Goal: Browse casually

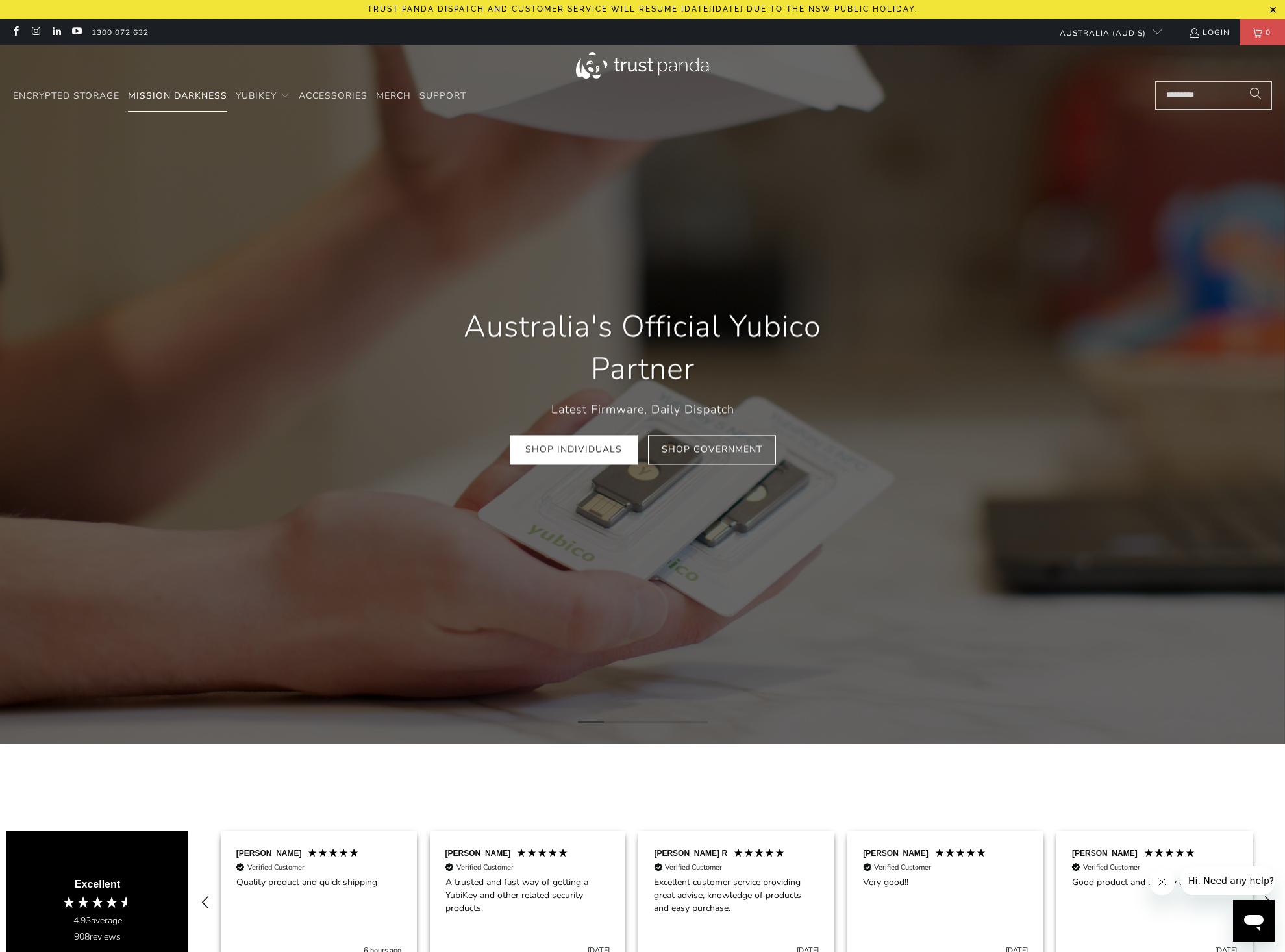
click at [206, 95] on span "Mission Darkness" at bounding box center [177, 96] width 99 height 13
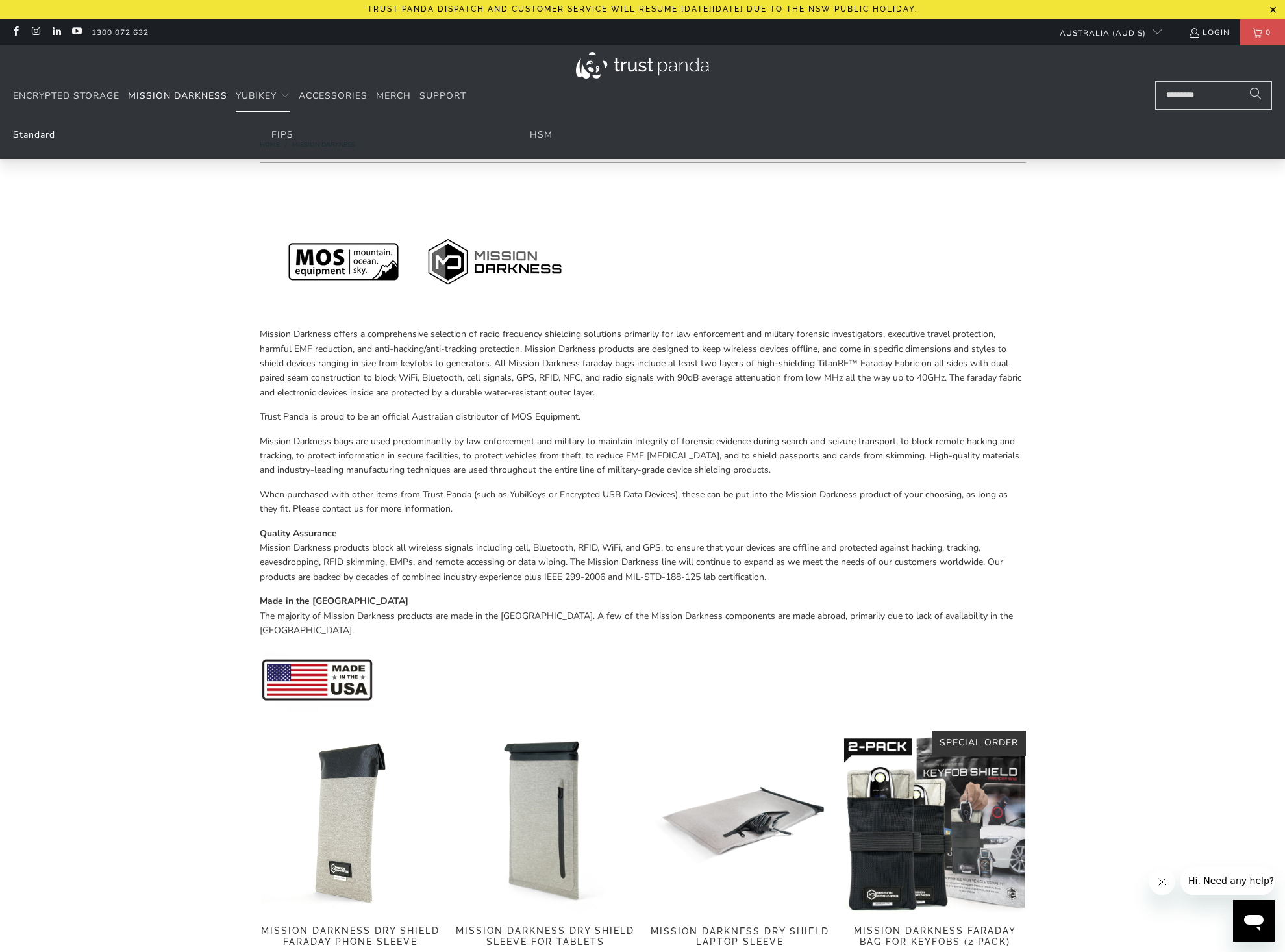
click at [42, 133] on link "Standard" at bounding box center [34, 135] width 42 height 13
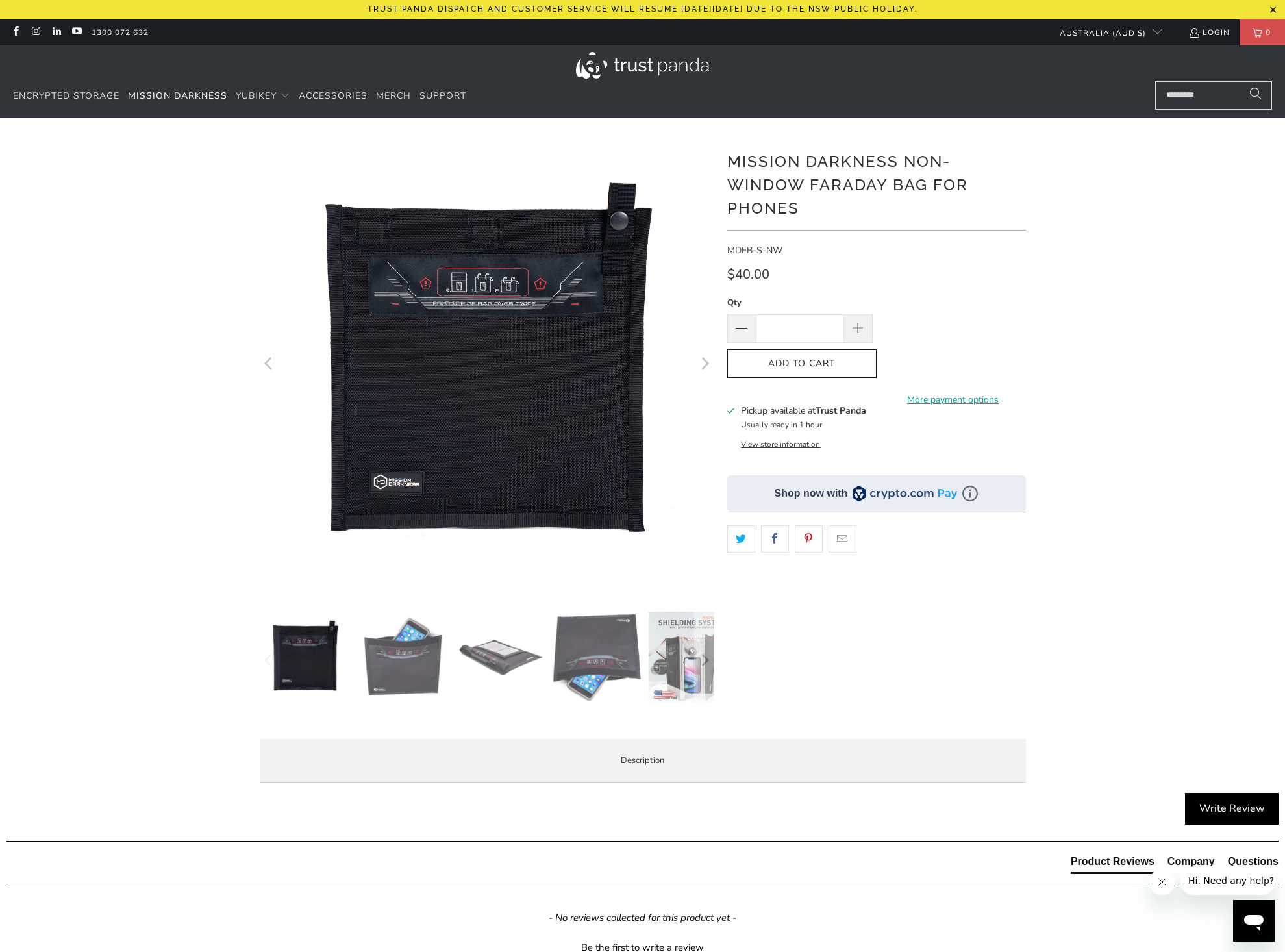
click at [409, 659] on img at bounding box center [403, 657] width 91 height 91
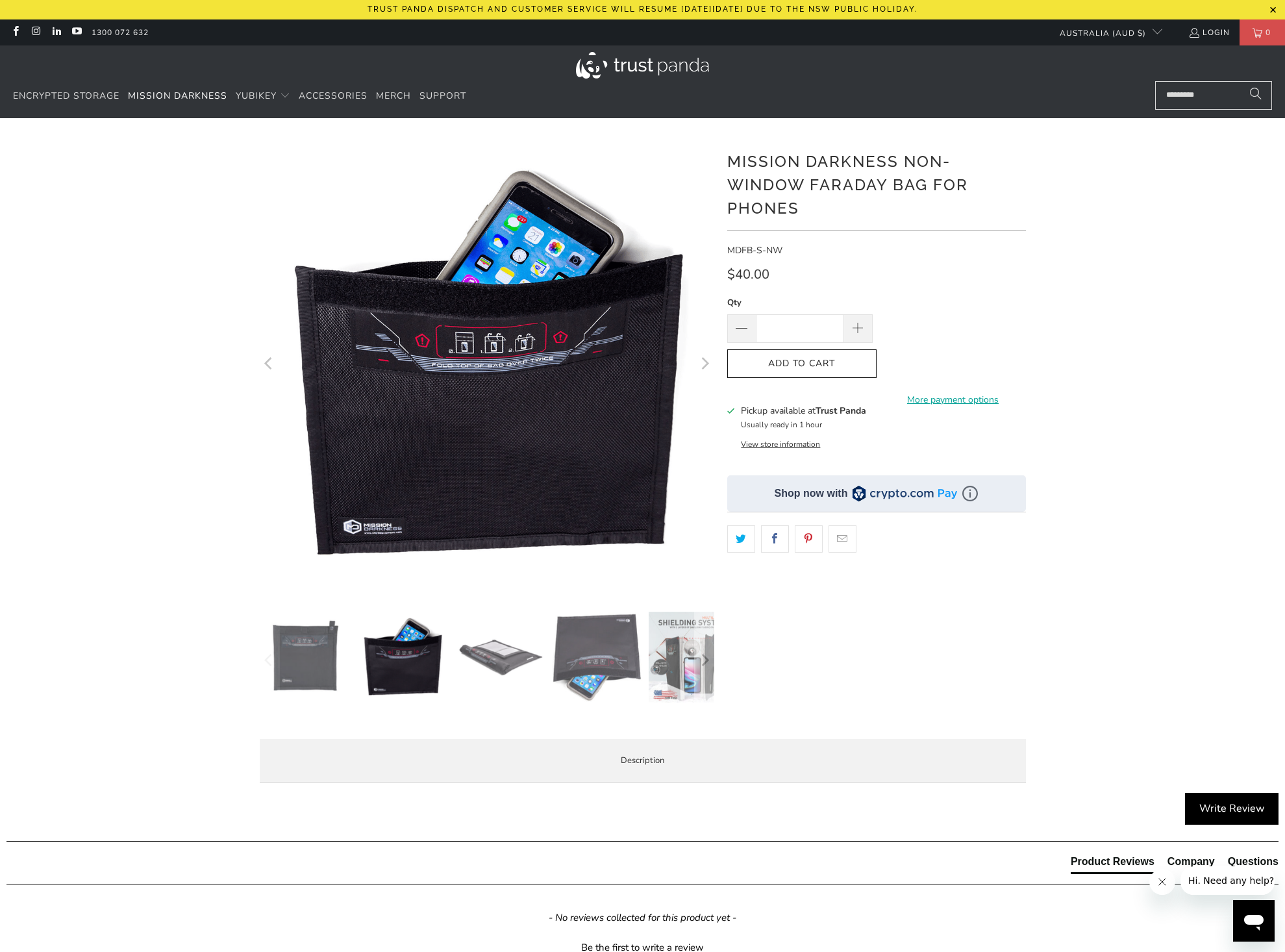
click at [483, 656] on img at bounding box center [500, 657] width 91 height 91
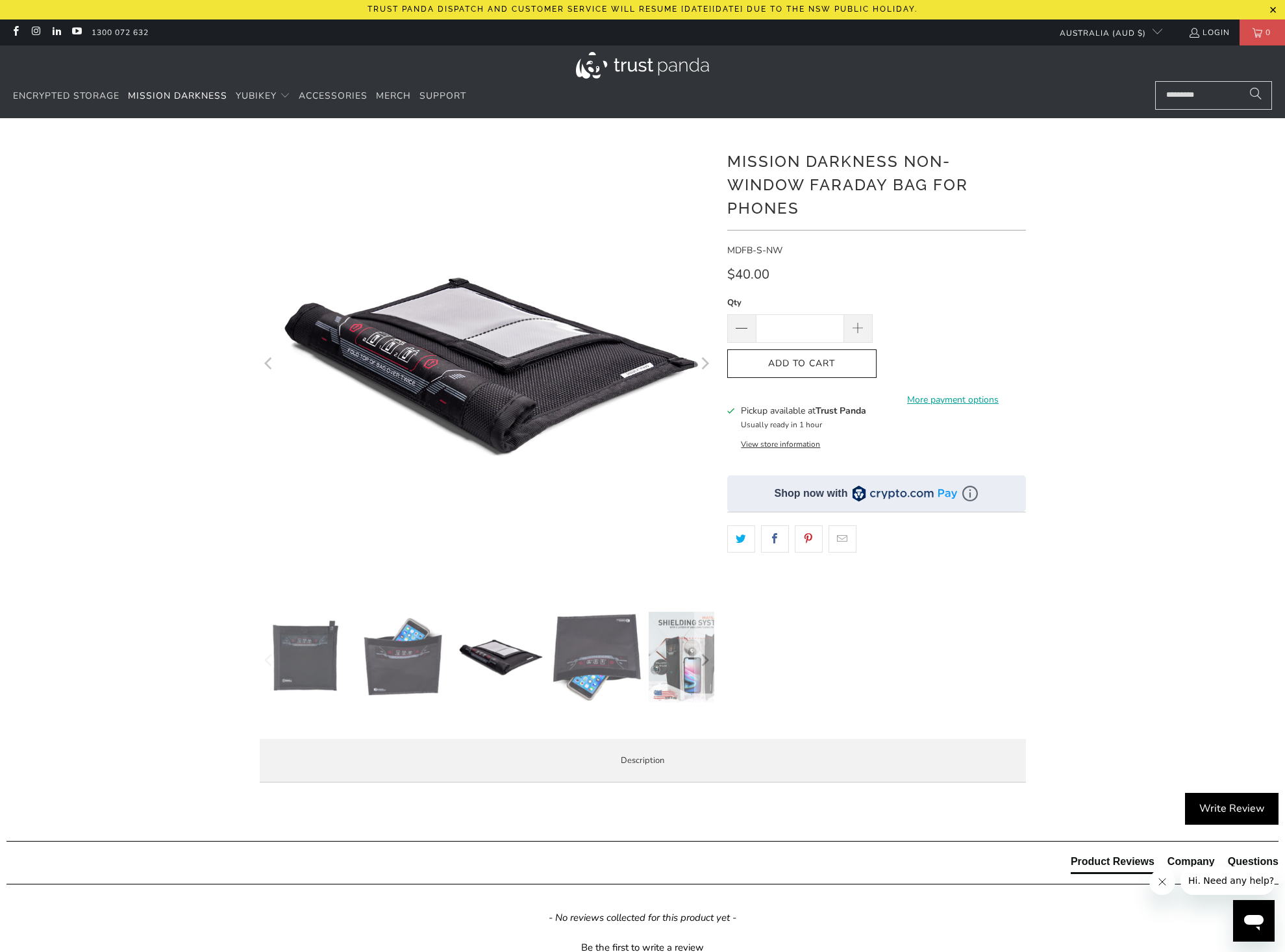
click at [575, 653] on img at bounding box center [598, 656] width 91 height 90
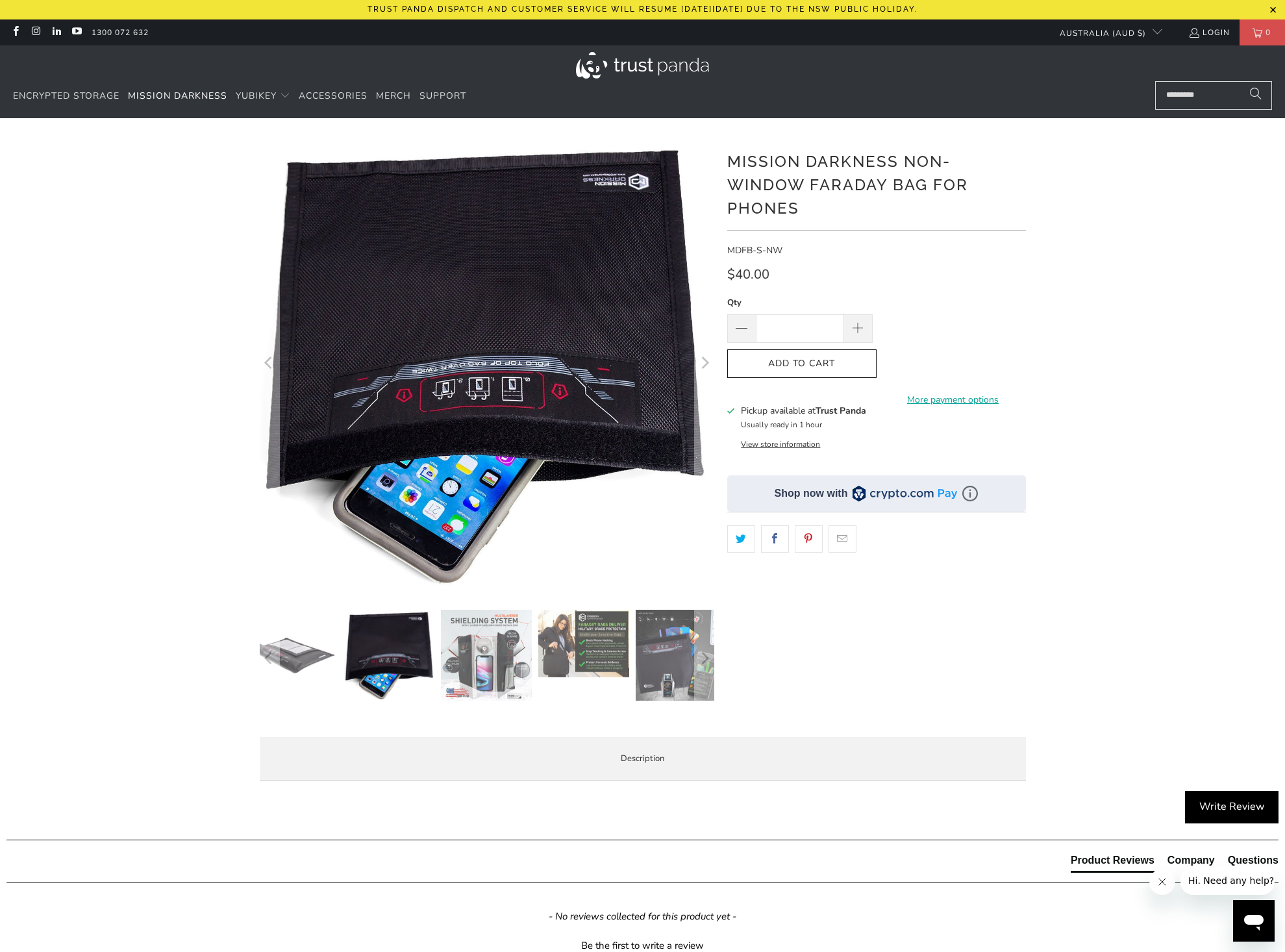
click at [660, 654] on img at bounding box center [682, 655] width 91 height 91
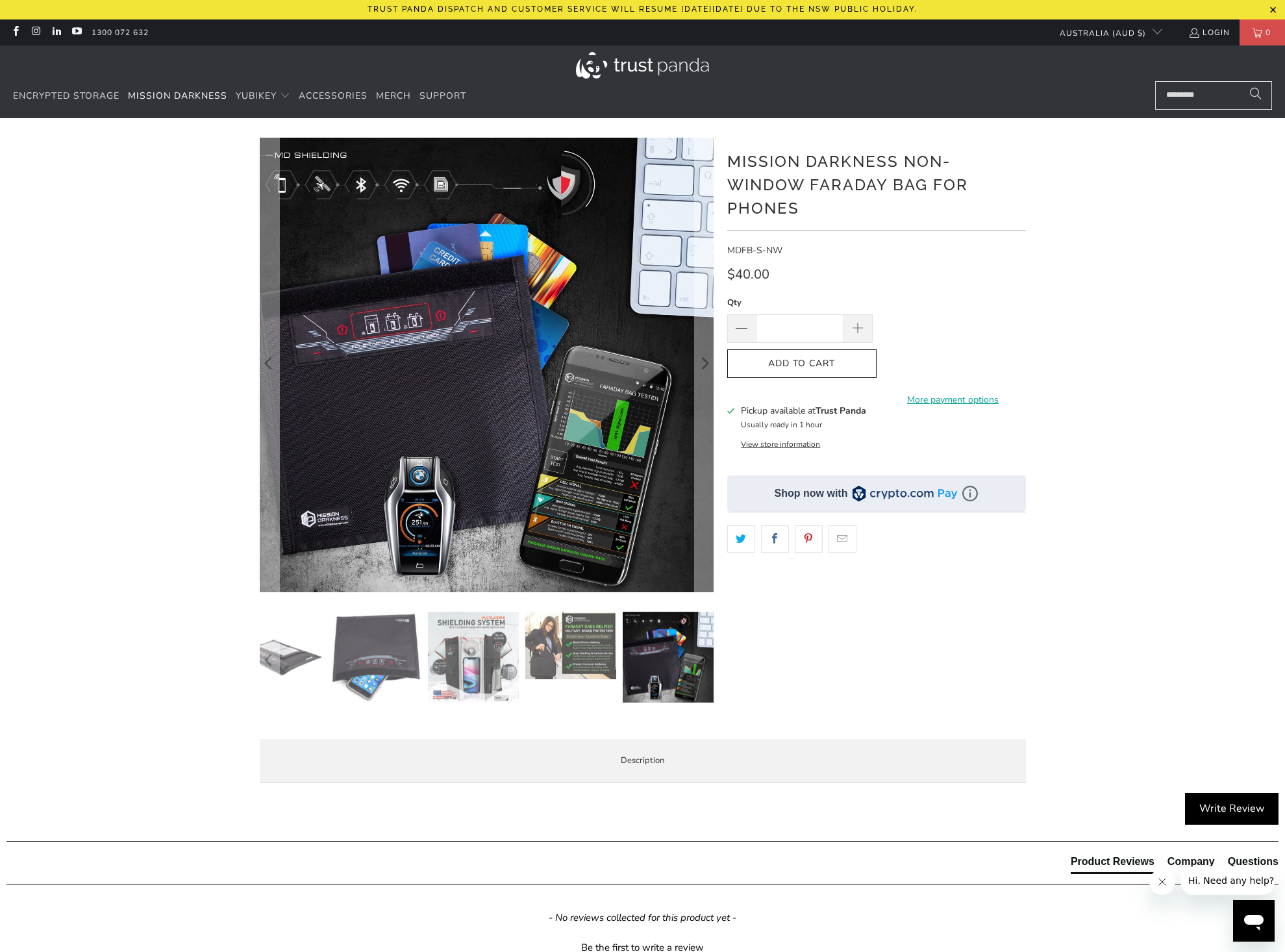
click at [585, 650] on img at bounding box center [571, 645] width 91 height 67
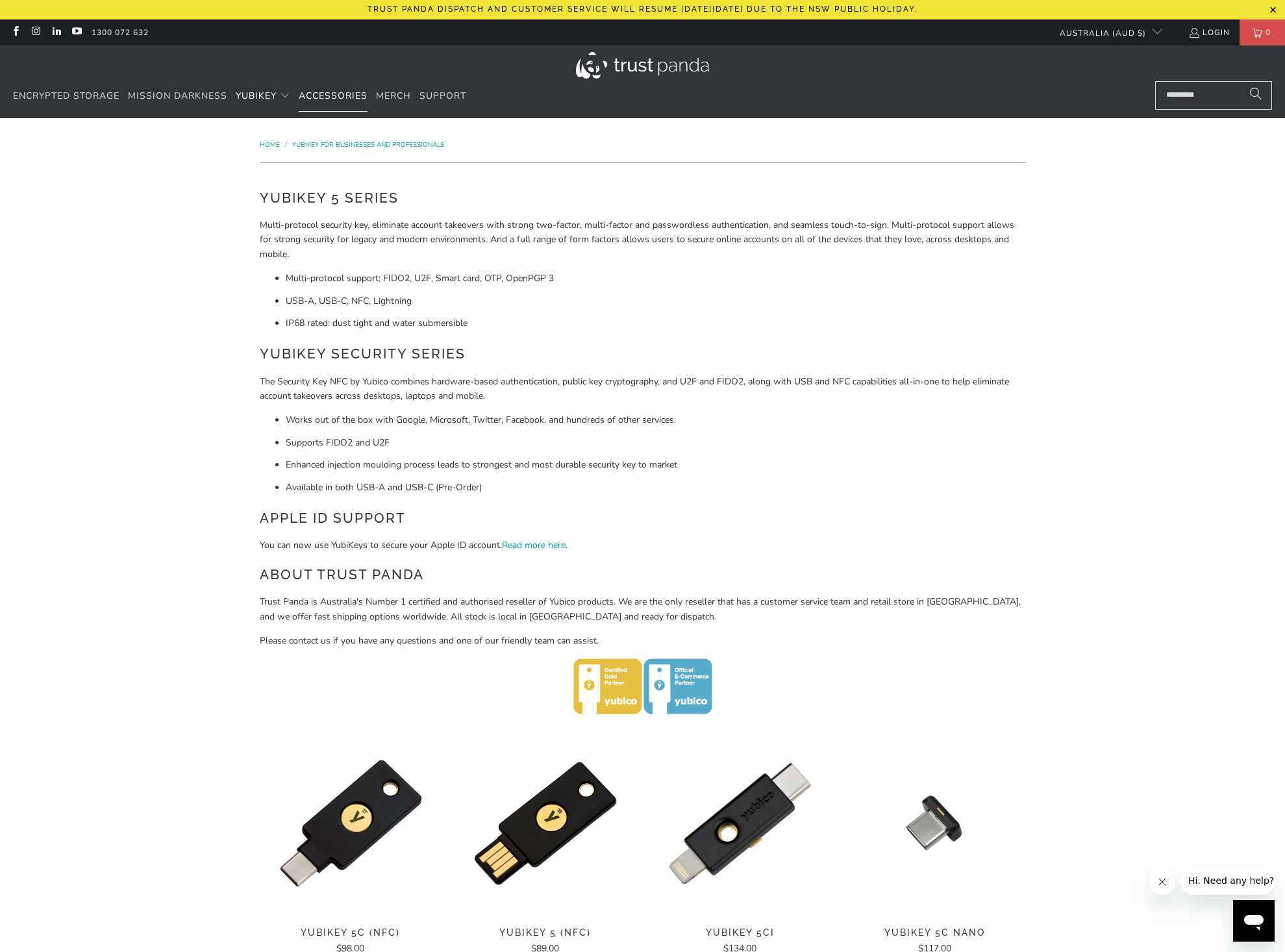
click at [343, 98] on span "Accessories" at bounding box center [334, 96] width 69 height 13
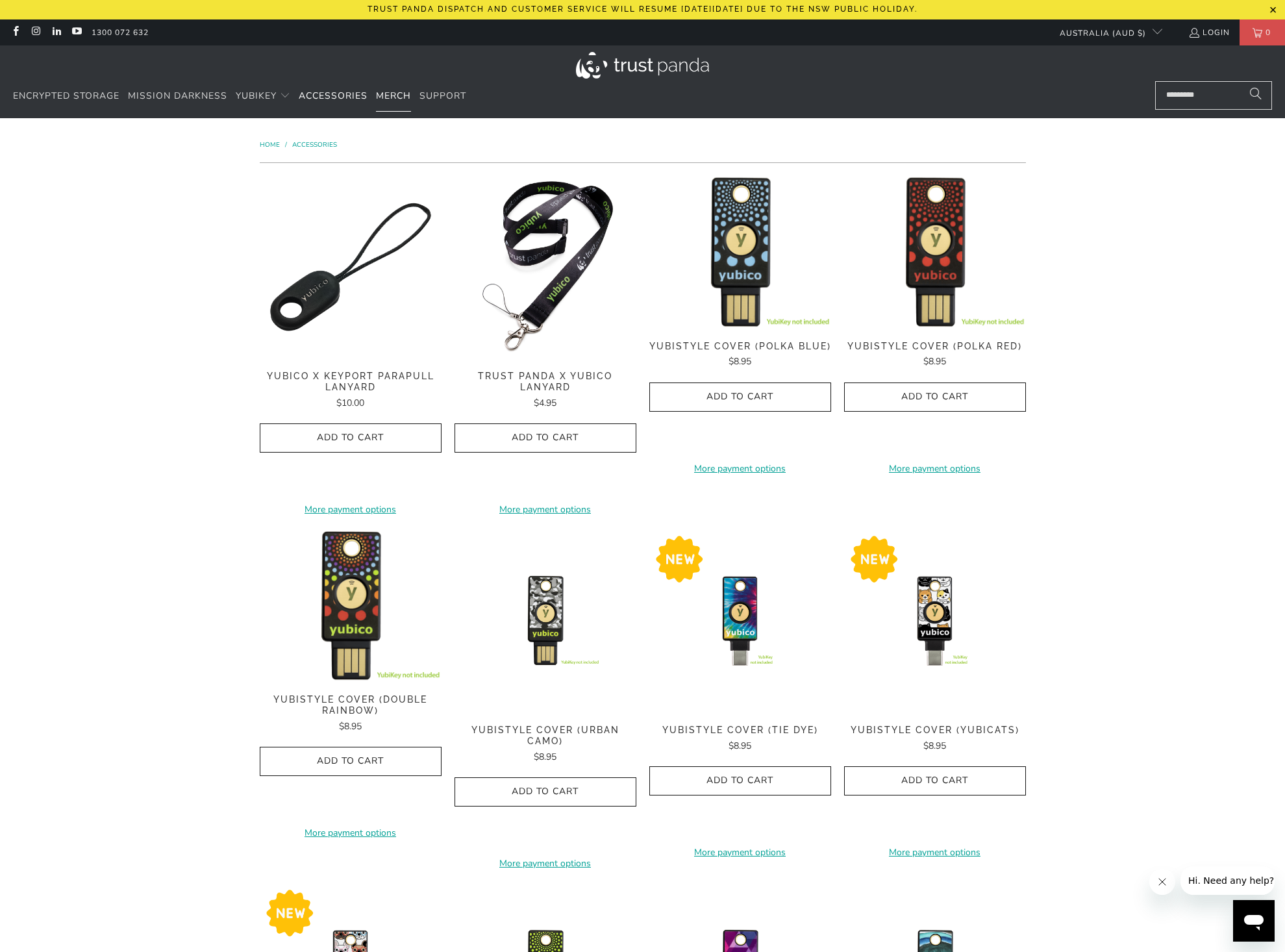
click at [402, 97] on span "Merch" at bounding box center [393, 96] width 35 height 13
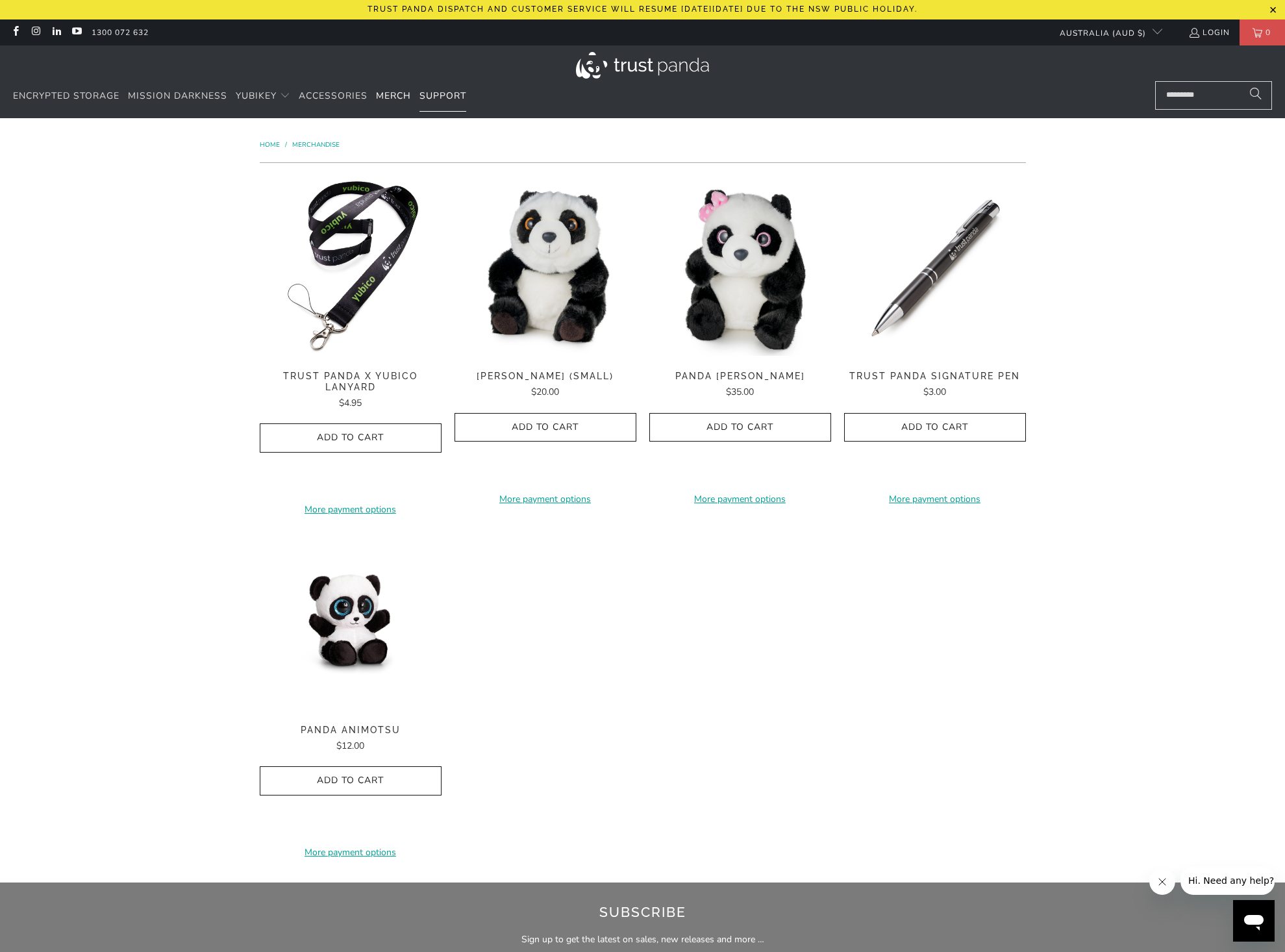
click at [432, 96] on span "Support" at bounding box center [443, 96] width 46 height 13
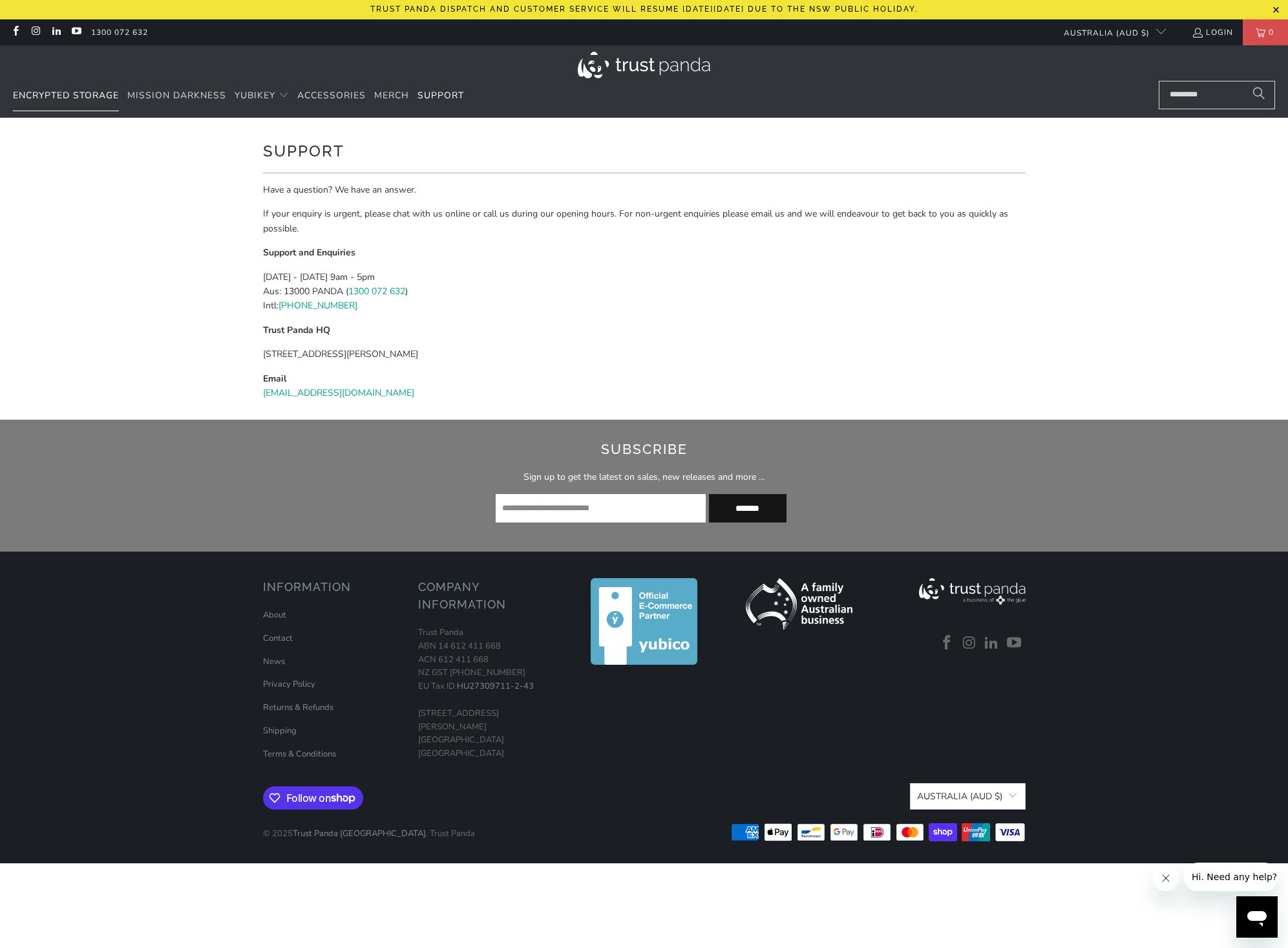
click at [69, 90] on span "Encrypted Storage" at bounding box center [65, 96] width 106 height 13
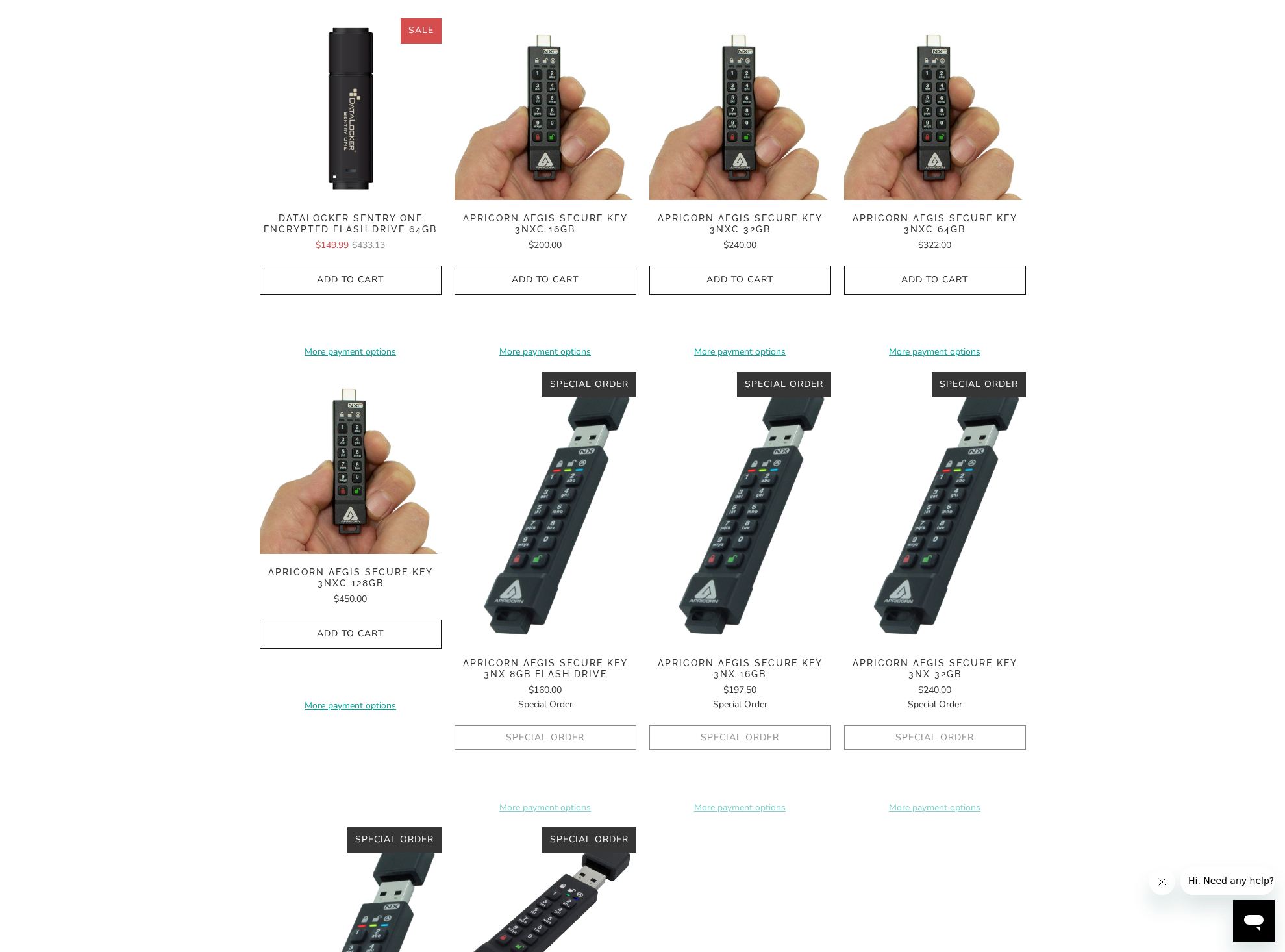
scroll to position [191, 0]
